Goal: Task Accomplishment & Management: Use online tool/utility

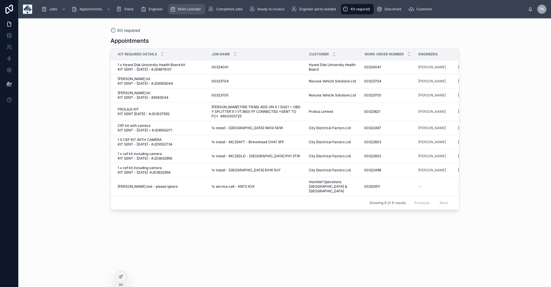
drag, startPoint x: 190, startPoint y: 8, endPoint x: 186, endPoint y: 7, distance: 3.7
click at [190, 8] on span "Multi calendar" at bounding box center [189, 9] width 23 height 5
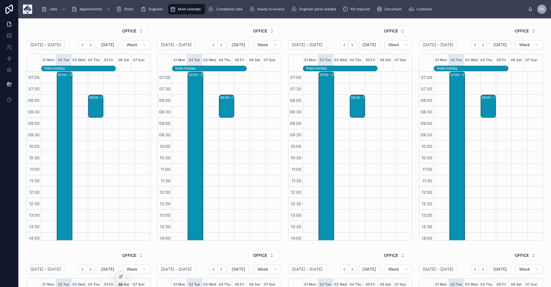
scroll to position [107, 0]
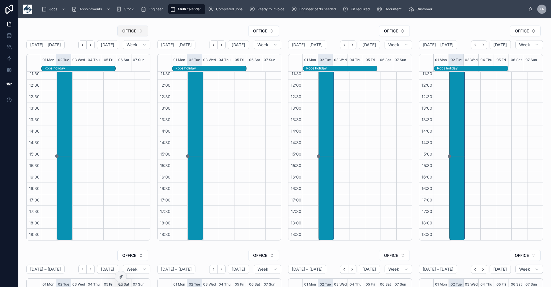
click at [140, 32] on button "OFFICE" at bounding box center [132, 31] width 31 height 11
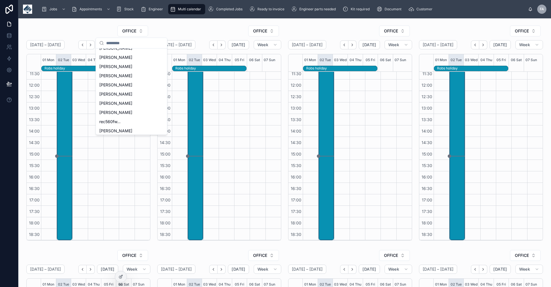
scroll to position [155, 0]
drag, startPoint x: 123, startPoint y: 109, endPoint x: 117, endPoint y: 102, distance: 9.3
click at [124, 109] on span "[PERSON_NAME]" at bounding box center [115, 111] width 33 height 6
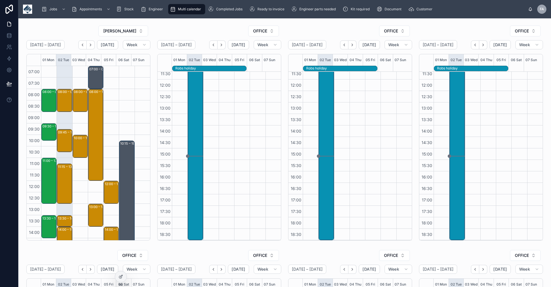
click at [80, 189] on div "08:00 – 09:00 [PERSON_NAME] Power Ltd - 00324259 - 1 X DEINSTALL - TIMED 8AM - …" at bounding box center [79, 203] width 15 height 275
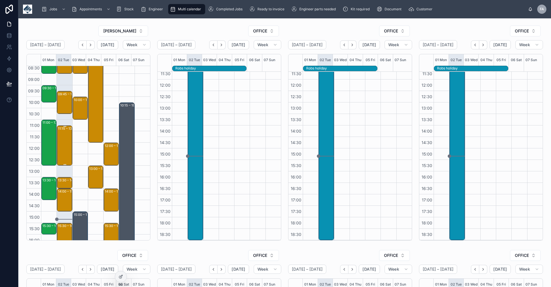
scroll to position [77, 0]
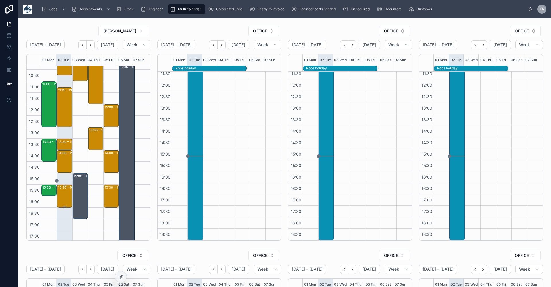
click at [63, 194] on div "15:30 – 16:30 Novuna Vehicle Solutions Ltd - 00323815 - 1 X SVC - PM 1 HOURS NO…" at bounding box center [64, 196] width 13 height 22
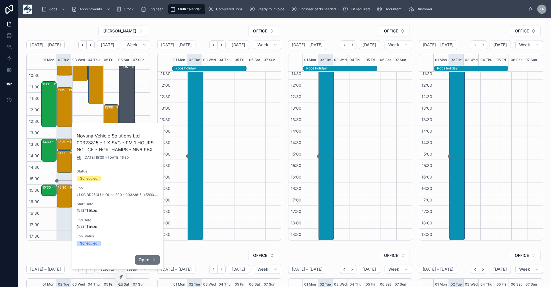
click at [147, 260] on span "Open" at bounding box center [144, 259] width 11 height 5
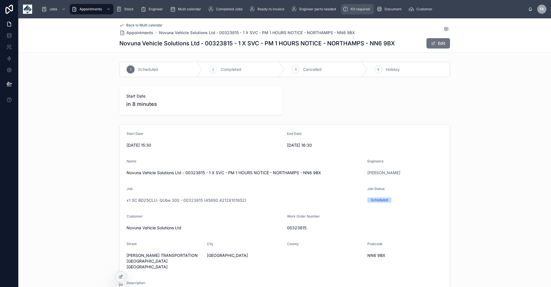
drag, startPoint x: 359, startPoint y: 7, endPoint x: 356, endPoint y: 9, distance: 3.7
click at [359, 7] on span "Kit required" at bounding box center [359, 9] width 19 height 5
